Goal: Information Seeking & Learning: Understand process/instructions

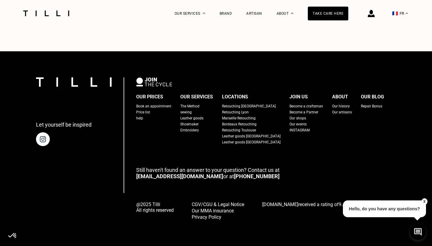
scroll to position [361, 0]
click at [150, 113] on div "Price list" at bounding box center [143, 112] width 14 height 6
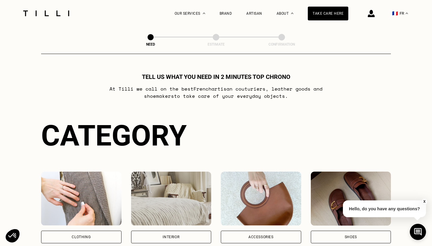
select select "FR"
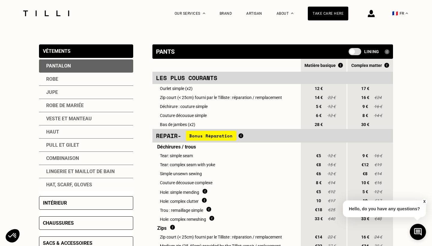
scroll to position [115, 0]
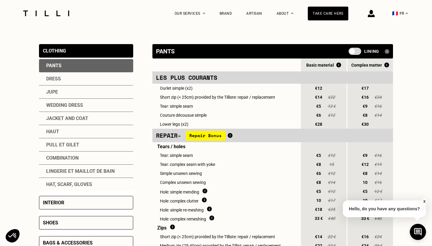
click at [90, 133] on div "Haut" at bounding box center [86, 131] width 94 height 13
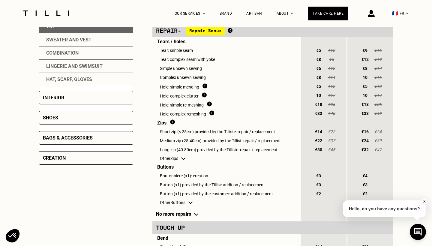
scroll to position [220, 0]
click at [78, 158] on div "Creation" at bounding box center [86, 158] width 94 height 14
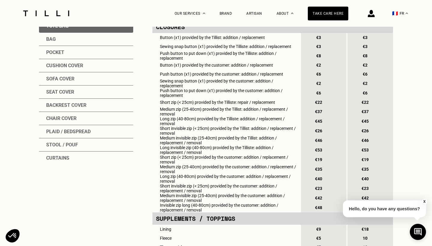
scroll to position [152, 0]
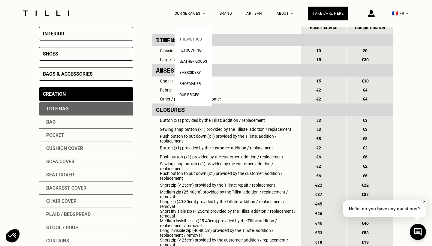
click at [196, 41] on span "THE METHOD" at bounding box center [190, 39] width 23 height 4
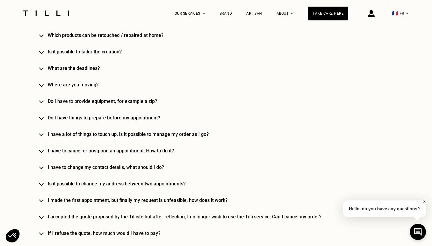
scroll to position [595, 0]
click at [82, 83] on h4 "Where are you moving?" at bounding box center [225, 85] width 354 height 6
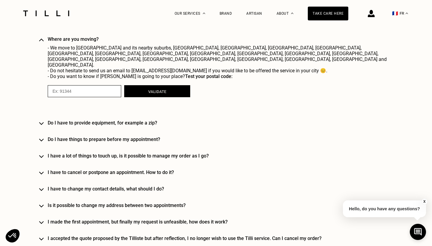
scroll to position [654, 0]
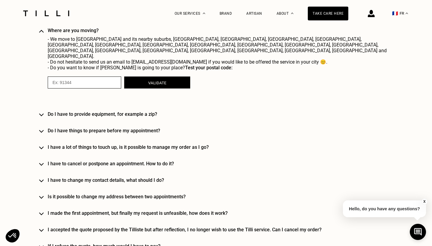
click at [143, 109] on div "HOME SERVICE How does the home service work? How to make an appointment? And ma…" at bounding box center [216, 95] width 354 height 440
click at [140, 111] on h4 "Do I have to provide equipment, for example a zip?" at bounding box center [225, 114] width 354 height 6
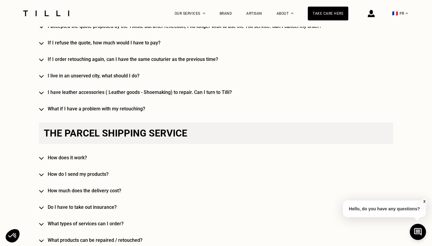
scroll to position [919, 0]
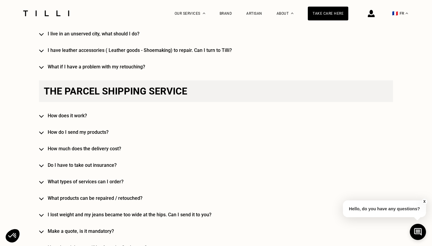
click at [85, 143] on div "Need help YOUR MOST FREQUENTLY ASKED QUESTIONS [PERSON_NAME], what is it? What …" at bounding box center [216, 21] width 354 height 1149
click at [80, 146] on h4 "How much does the delivery cost?" at bounding box center [225, 149] width 354 height 6
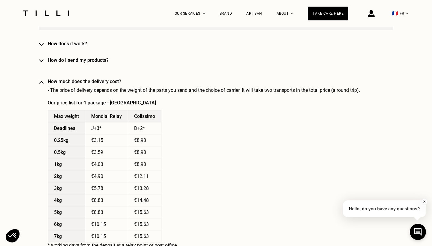
scroll to position [1019, 0]
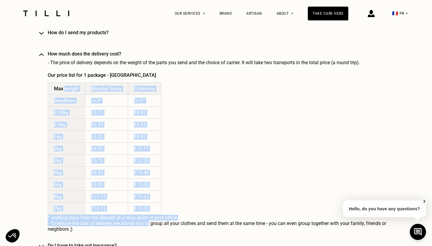
drag, startPoint x: 65, startPoint y: 79, endPoint x: 149, endPoint y: 216, distance: 160.5
click at [149, 216] on div "How much does the delivery cost? - The price of delivery depends on the weight …" at bounding box center [225, 141] width 354 height 181
click at [167, 205] on div "How much does the delivery cost? - The price of delivery depends on the weight …" at bounding box center [225, 141] width 354 height 181
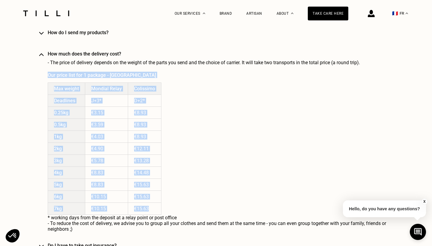
drag, startPoint x: 161, startPoint y: 200, endPoint x: 42, endPoint y: 73, distance: 174.2
click at [42, 73] on div "Need help YOUR MOST FREQUENTLY ASKED QUESTIONS [PERSON_NAME], what is it? What …" at bounding box center [216, 12] width 354 height 1329
copy div "Our price list for 1 package - [GEOGRAPHIC_DATA] Max weight Mondial Relay Colis…"
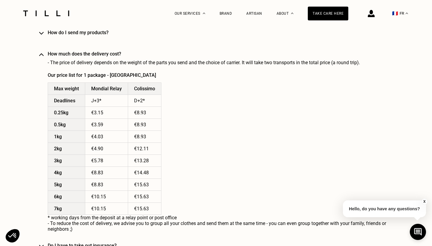
click at [210, 125] on div "How much does the delivery cost? - The price of delivery depends on the weight …" at bounding box center [225, 141] width 354 height 181
click at [48, 51] on h4 "How much does the delivery cost?" at bounding box center [225, 54] width 354 height 6
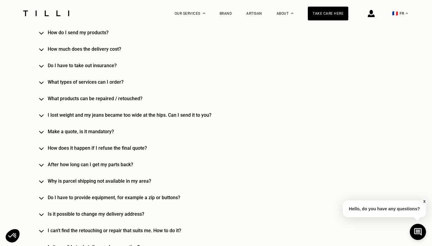
click at [66, 46] on h4 "How much does the delivery cost?" at bounding box center [225, 49] width 354 height 6
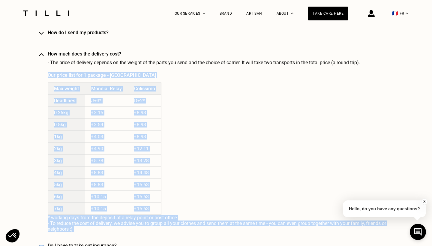
drag, startPoint x: 45, startPoint y: 73, endPoint x: 168, endPoint y: 225, distance: 195.8
click at [168, 225] on div "Need help YOUR MOST FREQUENTLY ASKED QUESTIONS [PERSON_NAME], what is it? What …" at bounding box center [216, 12] width 354 height 1329
copy div "Our price list for 1 package - [GEOGRAPHIC_DATA] Max weight Mondial Relay Colis…"
